Goal: Check status

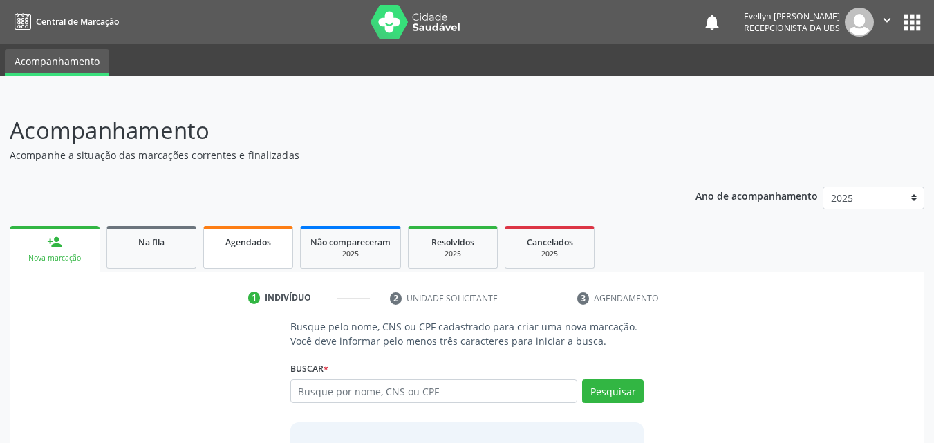
click at [258, 246] on span "Agendados" at bounding box center [248, 242] width 46 height 12
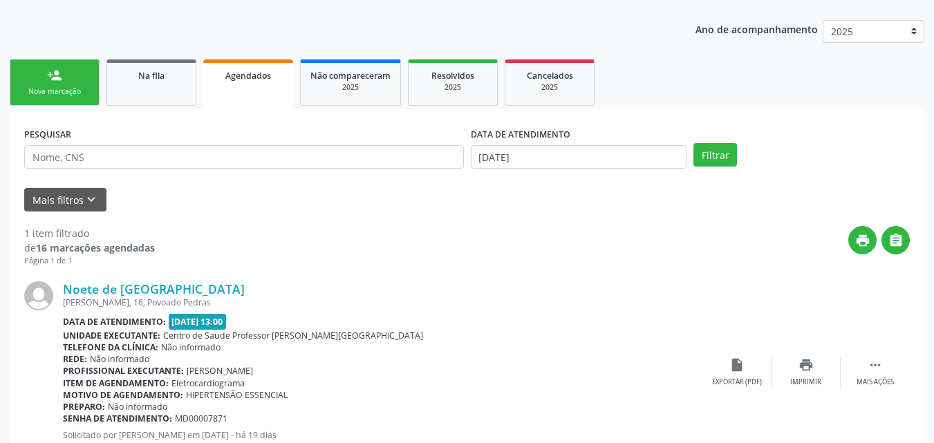
scroll to position [167, 0]
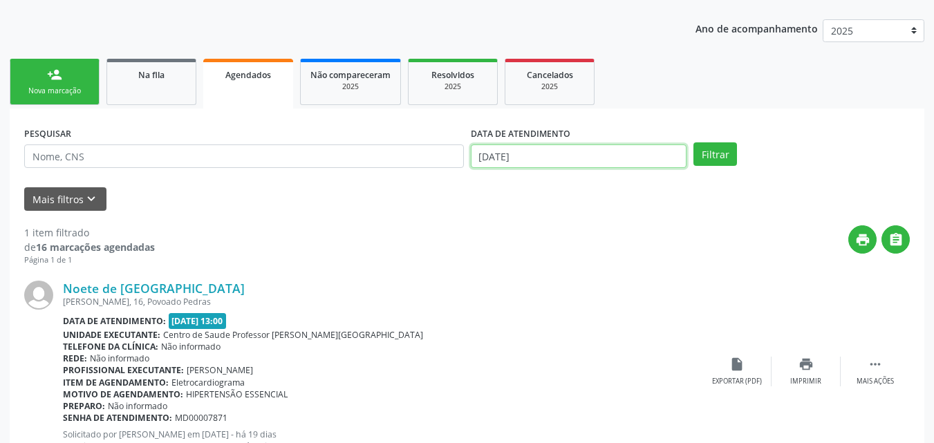
click at [545, 162] on input "[DATE]" at bounding box center [579, 156] width 216 height 24
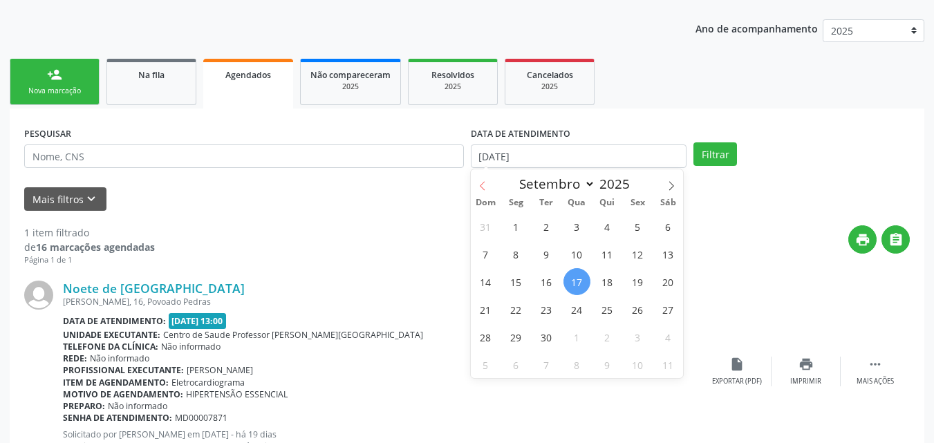
click at [485, 177] on span at bounding box center [483, 181] width 24 height 24
select select "4"
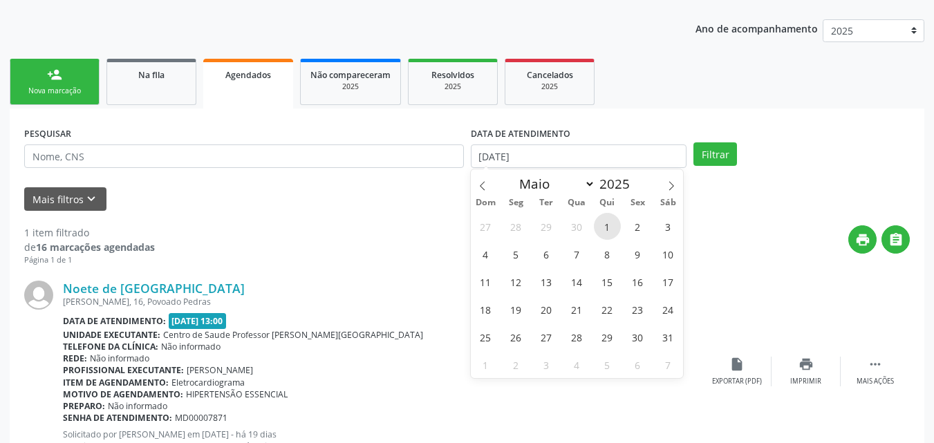
click at [613, 220] on span "1" at bounding box center [607, 226] width 27 height 27
type input "[DATE]"
click at [675, 185] on icon at bounding box center [671, 186] width 10 height 10
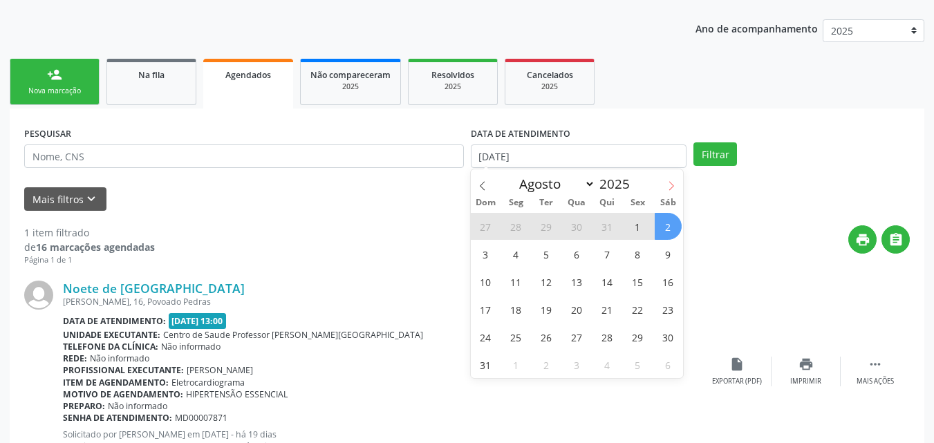
click at [668, 181] on icon at bounding box center [671, 186] width 10 height 10
select select "8"
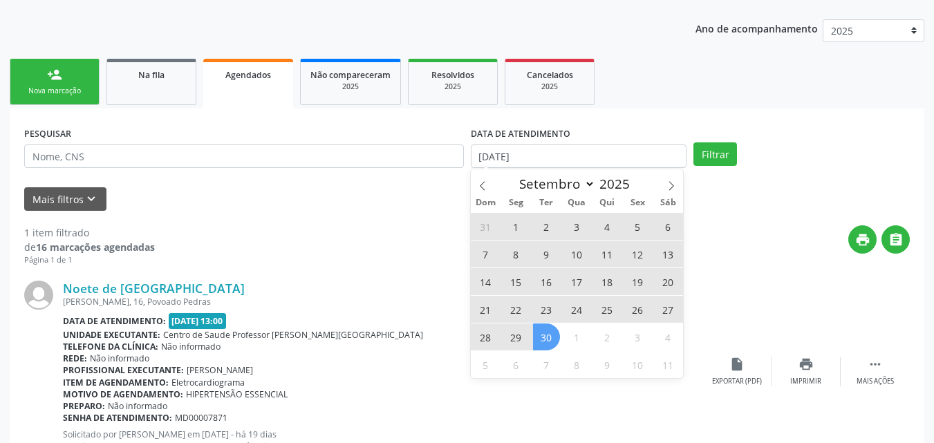
click at [550, 335] on span "30" at bounding box center [546, 337] width 27 height 27
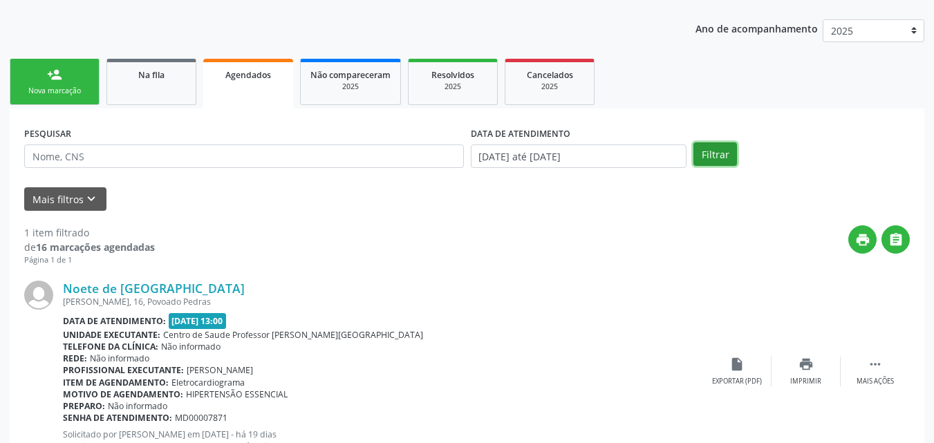
click at [707, 149] on button "Filtrar" at bounding box center [715, 154] width 44 height 24
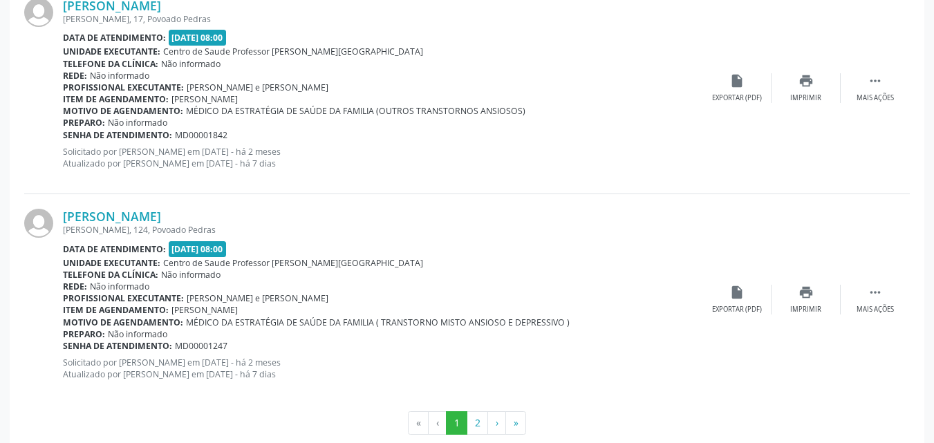
scroll to position [3208, 0]
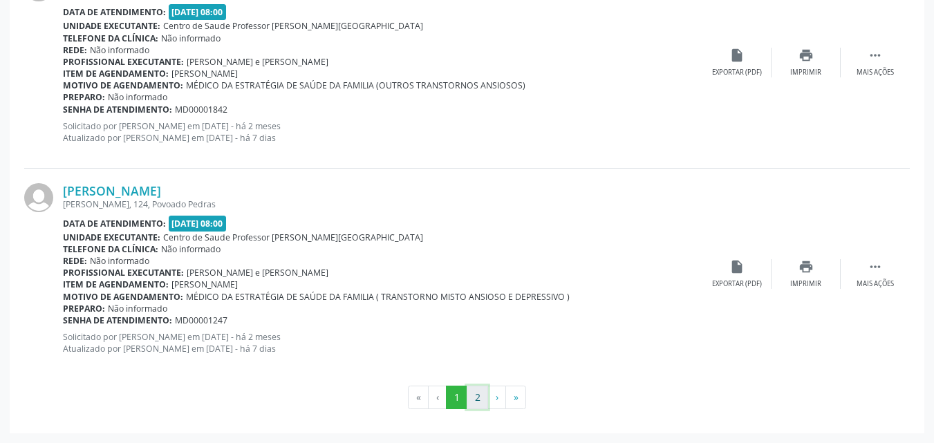
click at [483, 404] on button "2" at bounding box center [477, 398] width 21 height 24
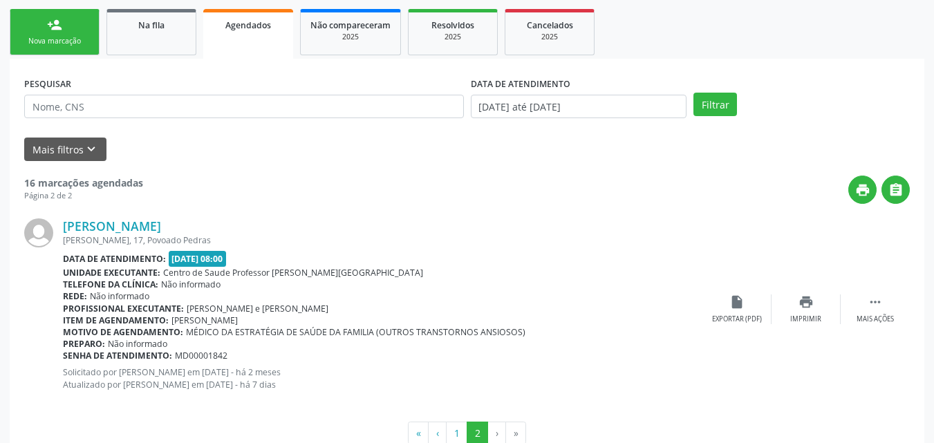
scroll to position [228, 0]
